Goal: Transaction & Acquisition: Purchase product/service

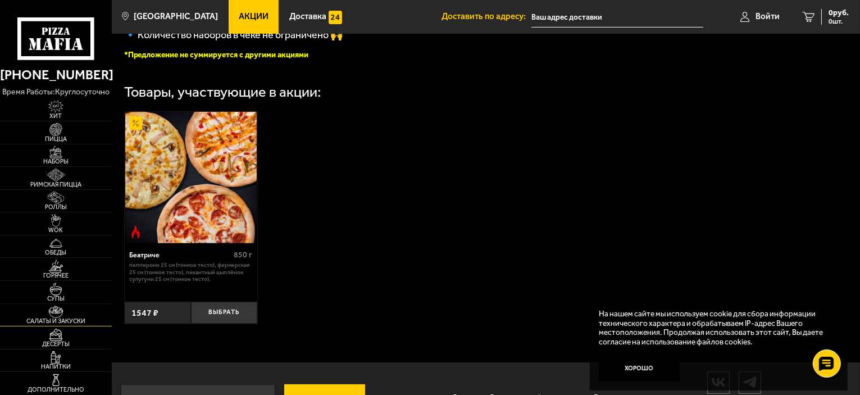
scroll to position [337, 0]
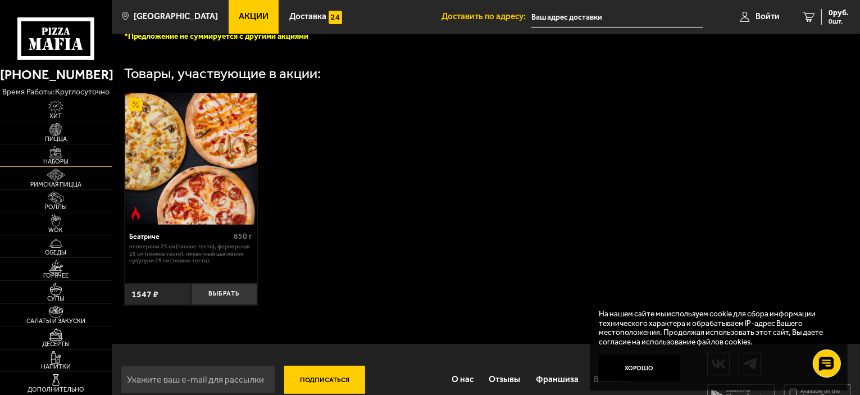
click at [65, 161] on span "Наборы" at bounding box center [56, 161] width 112 height 6
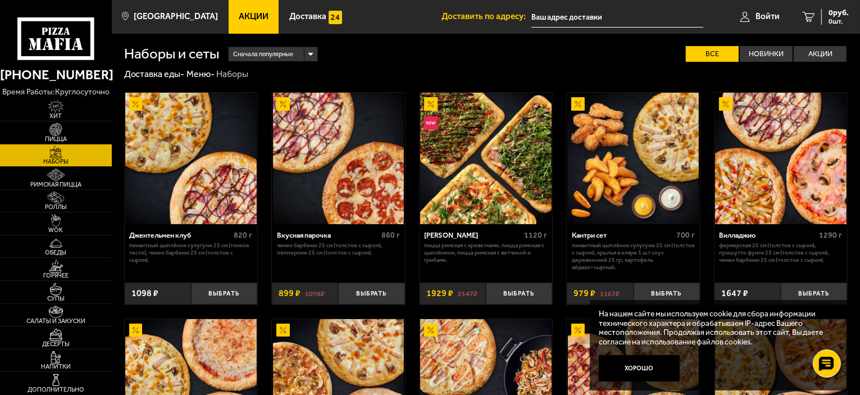
click at [481, 162] on img at bounding box center [485, 158] width 131 height 131
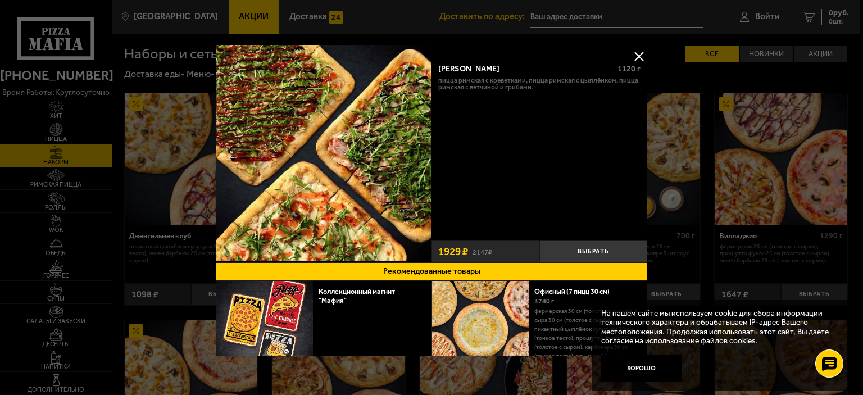
click at [459, 67] on div "[PERSON_NAME]" at bounding box center [523, 69] width 171 height 10
click at [401, 120] on img at bounding box center [324, 153] width 216 height 216
click at [636, 58] on button at bounding box center [638, 56] width 17 height 17
